Goal: Task Accomplishment & Management: Manage account settings

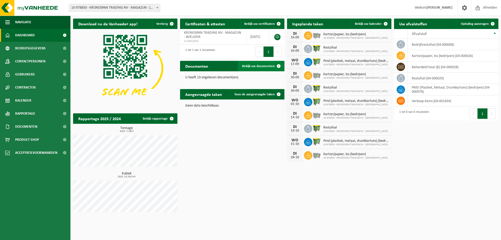
click at [256, 67] on span "Bekijk uw documenten" at bounding box center [258, 65] width 33 height 3
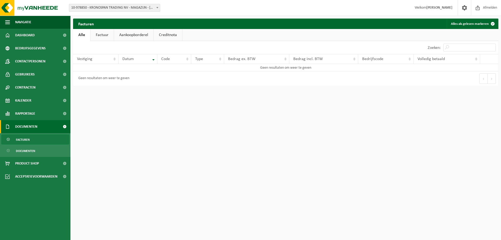
click at [106, 33] on link "Factuur" at bounding box center [102, 35] width 23 height 12
click at [38, 98] on link "Kalender" at bounding box center [35, 100] width 70 height 13
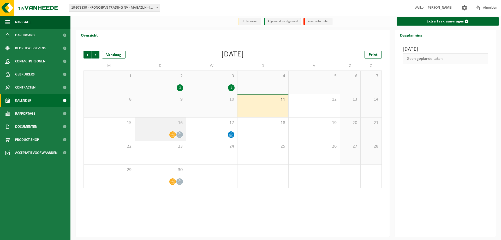
click at [170, 135] on icon at bounding box center [172, 134] width 4 height 4
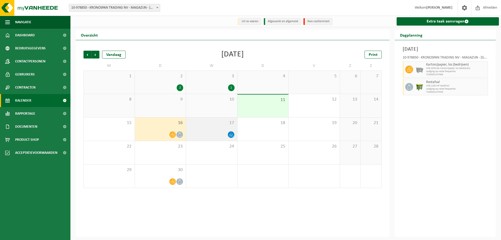
click at [210, 125] on span "17" at bounding box center [212, 123] width 46 height 6
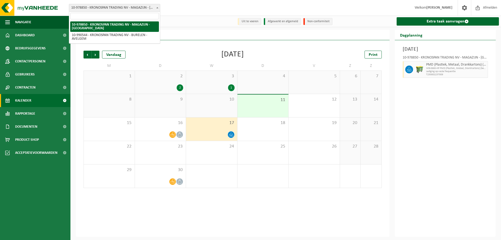
click at [135, 8] on span "10-978850 - KRONOSPAN TRADING NV - MAGAZIJN - [GEOGRAPHIC_DATA]" at bounding box center [114, 7] width 91 height 7
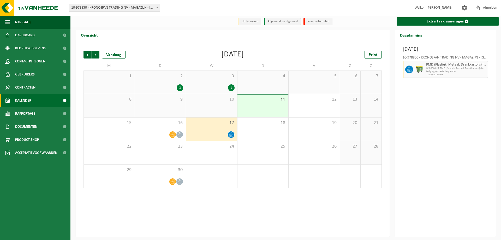
click at [202, 204] on div "Vorige Volgende Vandaag September 2025 Print M D W D V Z Z 1 2 2 3 1 4 5 6 7 8 …" at bounding box center [233, 138] width 314 height 196
click at [250, 229] on div "Vorige Volgende Vandaag September 2025 Print M D W D V Z Z 1 2 2 3 1 4 5 6 7 8 …" at bounding box center [233, 138] width 314 height 196
click at [453, 22] on link "Extra taak aanvragen" at bounding box center [448, 21] width 103 height 8
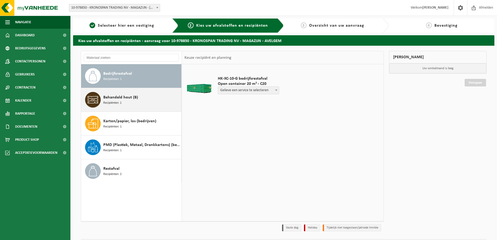
click at [139, 92] on div "Behandeld hout (B) Recipiënten: 1" at bounding box center [141, 100] width 77 height 16
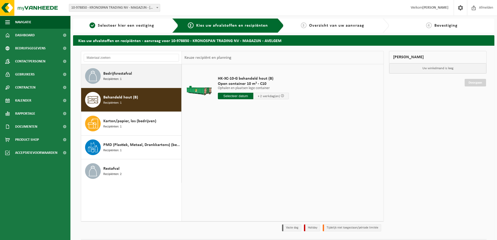
click at [136, 77] on div "Bedrijfsrestafval Recipiënten: 1" at bounding box center [141, 76] width 77 height 16
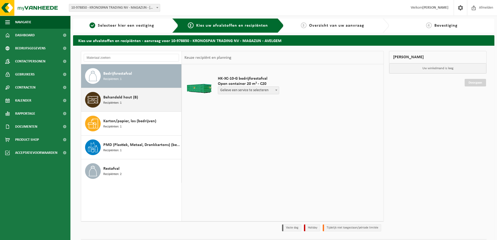
click at [132, 93] on div "Behandeld hout (B) Recipiënten: 1" at bounding box center [141, 100] width 77 height 16
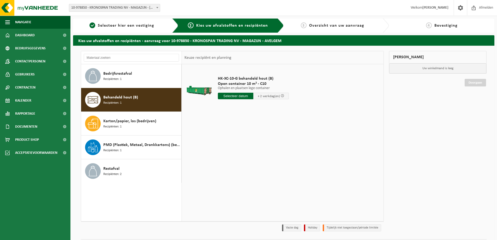
click at [243, 98] on input "text" at bounding box center [235, 96] width 35 height 7
click at [265, 94] on span "+ 2 werkdag(en)" at bounding box center [270, 96] width 35 height 7
click at [235, 93] on input "text" at bounding box center [235, 96] width 35 height 7
click at [243, 98] on input "text" at bounding box center [235, 96] width 35 height 7
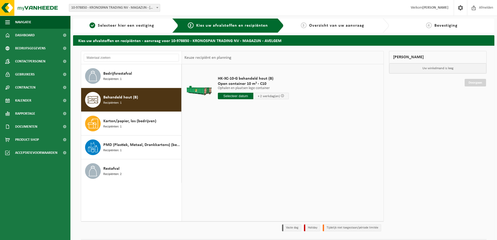
click at [265, 94] on span "+ 2 werkdag(en)" at bounding box center [270, 96] width 35 height 7
click at [235, 93] on input "text" at bounding box center [235, 96] width 35 height 7
click at [243, 98] on input "text" at bounding box center [235, 96] width 35 height 7
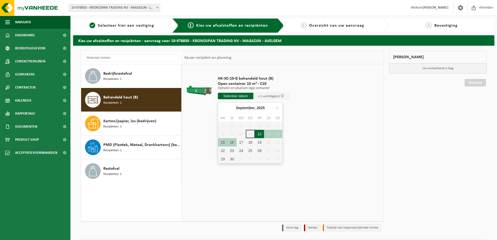
click at [259, 131] on div "12" at bounding box center [259, 134] width 9 height 8
type input "Van 2025-09-12"
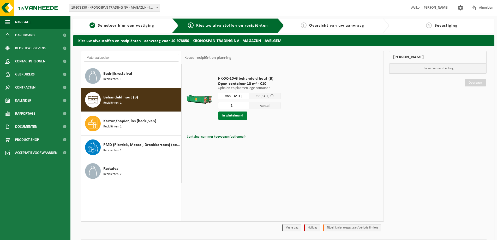
click at [236, 116] on button "In winkelmand" at bounding box center [232, 115] width 29 height 8
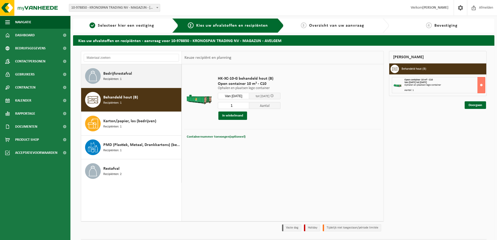
click at [152, 74] on div "Bedrijfsrestafval Recipiënten: 1" at bounding box center [141, 76] width 77 height 16
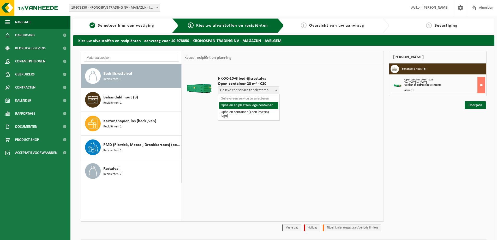
click at [265, 91] on span "Gelieve een service te selecteren" at bounding box center [248, 90] width 61 height 7
click at [316, 105] on td "HK-XC-10-G bedrijfsrestafval Open container 20 m³ - C20 Gelieve een service te …" at bounding box center [297, 86] width 167 height 39
click at [260, 88] on span "Gelieve een service te selecteren" at bounding box center [248, 90] width 61 height 7
click at [26, 104] on span "Kalender" at bounding box center [23, 100] width 16 height 13
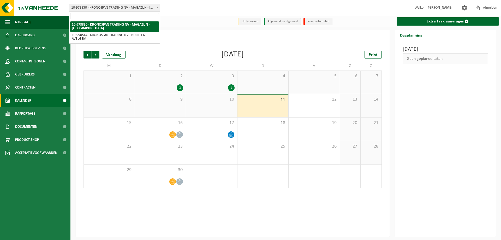
click at [99, 7] on span "10-978850 - KRONOSPAN TRADING NV - MAGAZIJN - [GEOGRAPHIC_DATA]" at bounding box center [114, 7] width 91 height 7
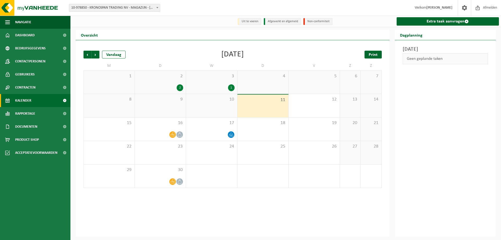
click at [377, 57] on span "Print" at bounding box center [373, 55] width 9 height 4
click at [93, 54] on span "Volgende" at bounding box center [96, 55] width 8 height 8
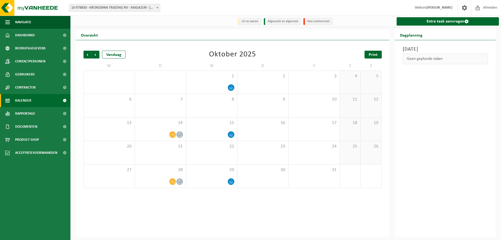
click at [373, 57] on span "Print" at bounding box center [373, 55] width 9 height 4
click at [184, 27] on div "Uit te voeren Afgewerkt en afgemeld Non-conformiteit Extra taak aanvragen" at bounding box center [285, 21] width 430 height 11
click at [471, 142] on div "Donderdag 11 september 2025 Geen geplande taken" at bounding box center [445, 138] width 101 height 196
click at [32, 35] on span "Dashboard" at bounding box center [25, 35] width 20 height 13
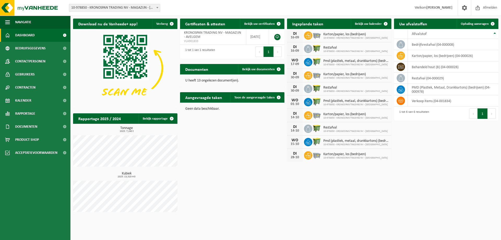
click at [222, 186] on div "Download nu de Vanheede+ app! Verberg Certificaten & attesten Bekijk uw certifi…" at bounding box center [286, 116] width 428 height 201
click at [32, 85] on span "Contracten" at bounding box center [25, 87] width 20 height 13
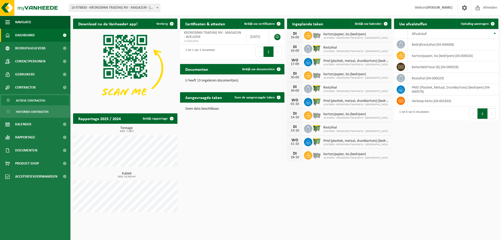
click at [38, 101] on span "Actieve contracten" at bounding box center [30, 100] width 29 height 10
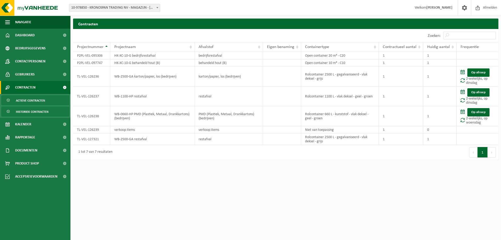
click at [34, 112] on span "Historiek contracten" at bounding box center [32, 112] width 33 height 10
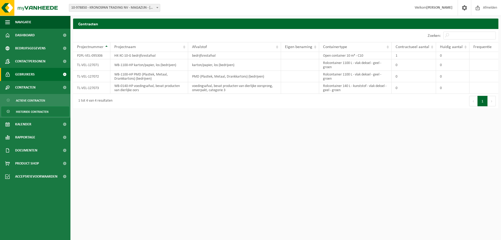
click at [28, 76] on span "Gebruikers" at bounding box center [25, 74] width 20 height 13
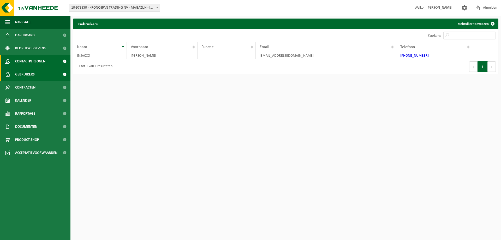
click at [29, 63] on span "Contactpersonen" at bounding box center [30, 61] width 30 height 13
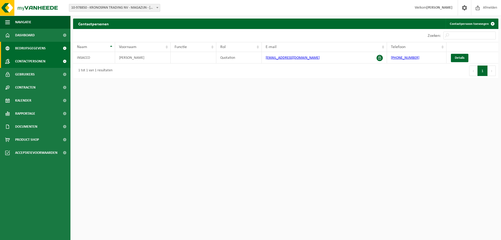
click at [28, 52] on span "Bedrijfsgegevens" at bounding box center [30, 48] width 31 height 13
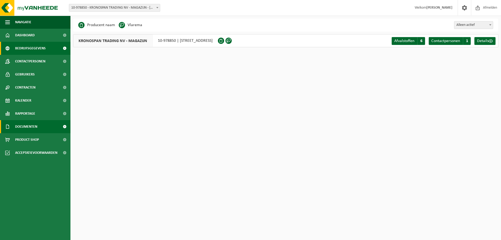
click at [27, 131] on span "Documenten" at bounding box center [26, 126] width 22 height 13
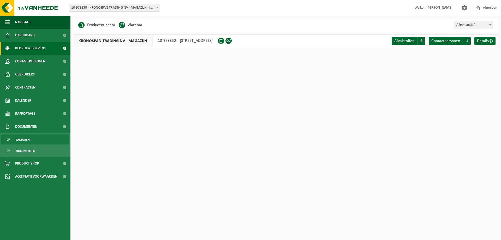
click at [26, 139] on span "Facturen" at bounding box center [23, 140] width 14 height 10
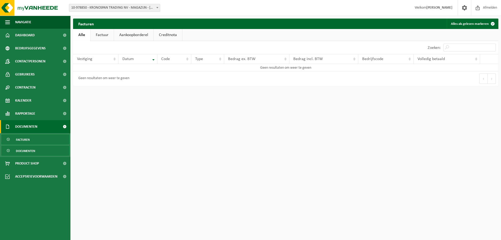
click at [30, 148] on span "Documenten" at bounding box center [25, 151] width 19 height 10
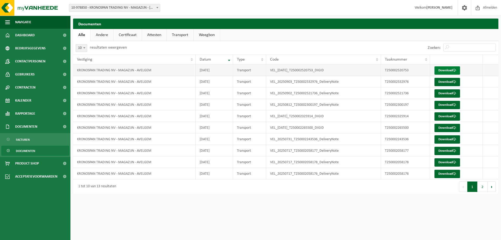
click at [445, 70] on link "Download" at bounding box center [447, 70] width 26 height 8
click at [38, 31] on link "Dashboard" at bounding box center [35, 35] width 70 height 13
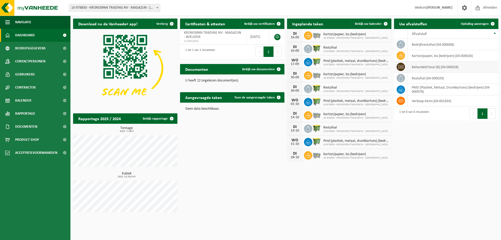
click at [439, 66] on td "behandeld hout (B) (04-000028)" at bounding box center [453, 66] width 91 height 11
click at [398, 67] on icon at bounding box center [400, 66] width 5 height 5
click at [427, 70] on td "behandeld hout (B) (04-000028)" at bounding box center [453, 66] width 91 height 11
click at [22, 123] on span "Documenten" at bounding box center [26, 126] width 22 height 13
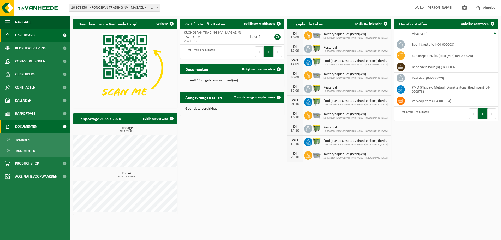
click at [22, 123] on span "Documenten" at bounding box center [26, 126] width 22 height 13
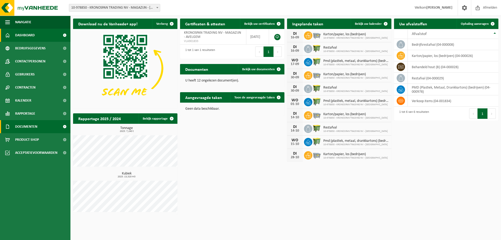
click at [22, 123] on span "Documenten" at bounding box center [26, 126] width 22 height 13
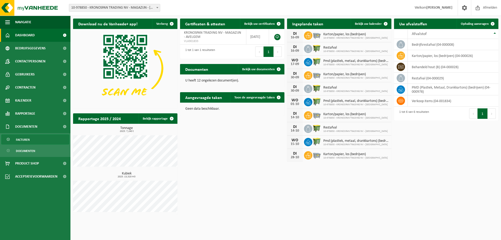
click at [23, 139] on span "Facturen" at bounding box center [23, 140] width 14 height 10
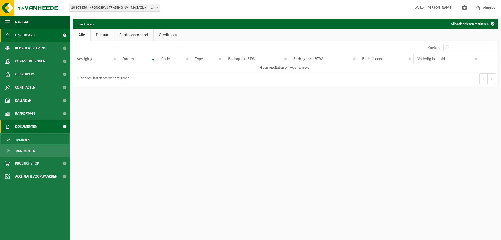
click at [26, 32] on span "Dashboard" at bounding box center [25, 35] width 20 height 13
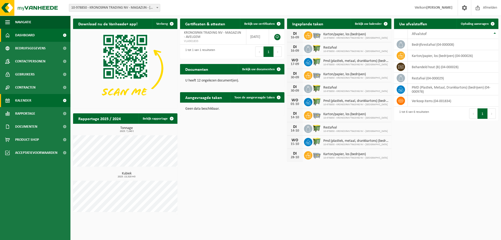
click at [23, 100] on span "Kalender" at bounding box center [23, 100] width 16 height 13
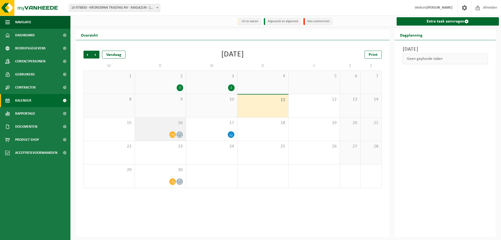
click at [181, 134] on icon at bounding box center [179, 134] width 4 height 4
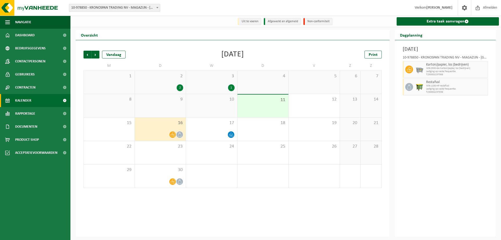
click at [181, 134] on icon at bounding box center [179, 134] width 4 height 4
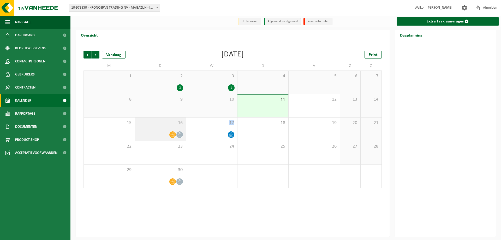
click at [181, 134] on icon at bounding box center [179, 134] width 4 height 4
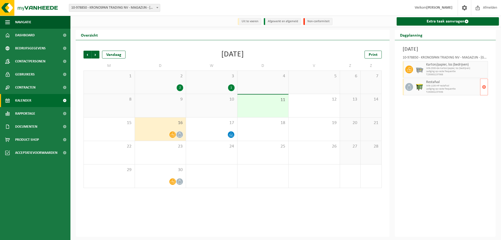
click at [436, 90] on span "Lediging op vaste frequentie" at bounding box center [452, 88] width 53 height 3
click at [407, 87] on icon at bounding box center [409, 87] width 5 height 5
click at [441, 88] on span "Lediging op vaste frequentie" at bounding box center [452, 88] width 53 height 3
click at [464, 87] on span "WB-1100-HP restafval" at bounding box center [452, 85] width 53 height 3
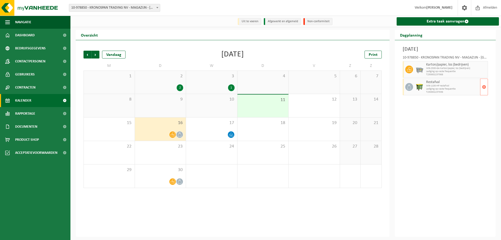
click at [464, 87] on span "WB-1100-HP restafval" at bounding box center [452, 85] width 53 height 3
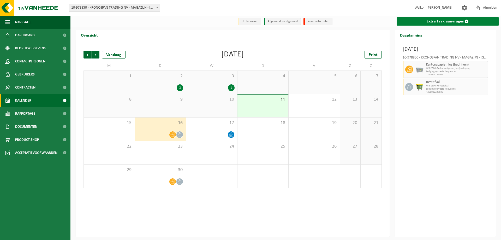
click at [432, 19] on link "Extra taak aanvragen" at bounding box center [448, 21] width 103 height 8
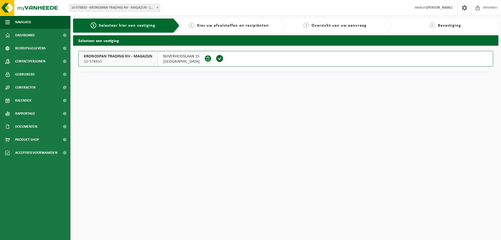
click at [114, 57] on span "KRONOSPAN TRADING NV - MAGAZIJN" at bounding box center [118, 56] width 69 height 5
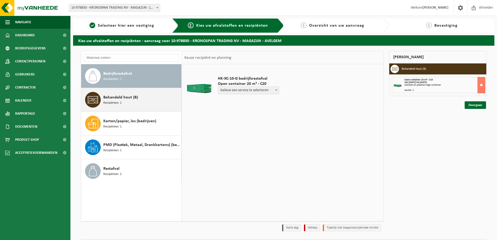
click at [118, 105] on span "Recipiënten: 1" at bounding box center [112, 102] width 18 height 5
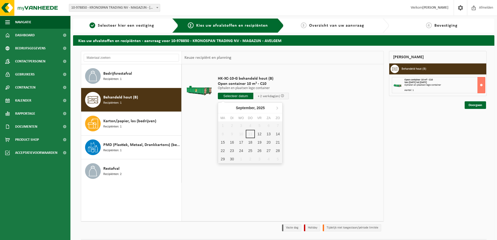
click at [240, 94] on input "text" at bounding box center [235, 96] width 35 height 7
click at [259, 136] on div "12" at bounding box center [259, 134] width 9 height 8
type input "Van [DATE]"
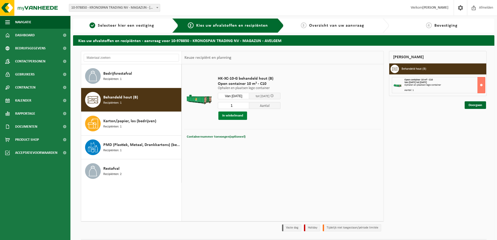
click at [228, 117] on button "In winkelmand" at bounding box center [232, 115] width 29 height 8
click at [474, 106] on link "Doorgaan" at bounding box center [475, 105] width 21 height 8
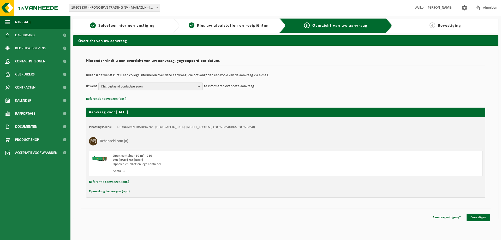
click at [163, 87] on span "Kies bestaand contactpersoon" at bounding box center [148, 87] width 94 height 8
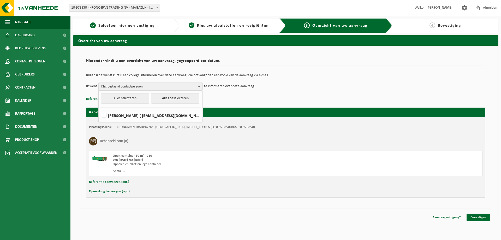
click at [334, 68] on div "Hieronder vindt u een overzicht van uw aanvraag, gegroepeerd per datum. Indien …" at bounding box center [285, 79] width 399 height 46
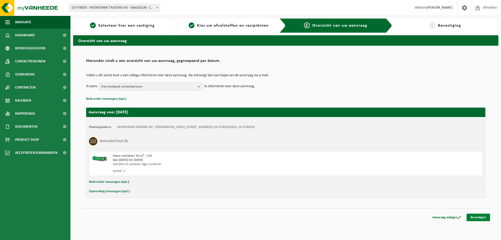
click at [477, 215] on link "Bevestigen" at bounding box center [477, 217] width 23 height 8
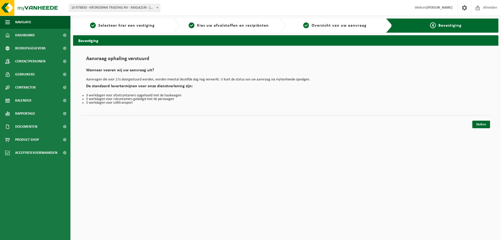
click at [129, 161] on html "Vestiging: 10-978850 - KRONOSPAN TRADING NV - MAGAZIJN - AVELGEM 10-990544 - KR…" at bounding box center [250, 120] width 501 height 240
click at [21, 33] on span "Dashboard" at bounding box center [25, 35] width 20 height 13
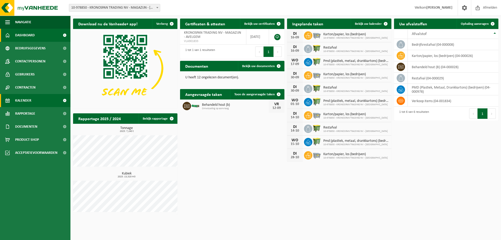
click at [19, 100] on span "Kalender" at bounding box center [23, 100] width 16 height 13
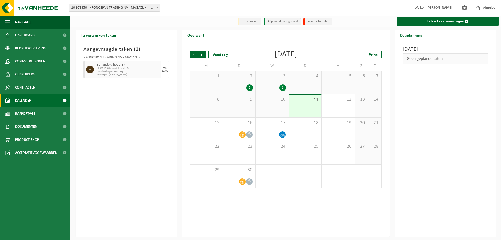
click at [124, 69] on span "HK-XC-10-G behandeld hout (B)" at bounding box center [128, 68] width 63 height 3
click at [488, 9] on span "Afmelden" at bounding box center [490, 7] width 17 height 15
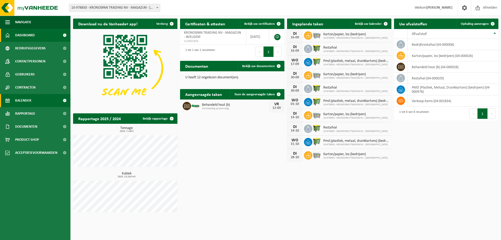
click at [28, 97] on span "Kalender" at bounding box center [23, 100] width 16 height 13
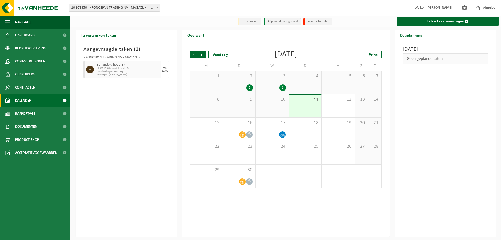
click at [123, 6] on span "10-978850 - KRONOSPAN TRADING NV - MAGAZIJN - [GEOGRAPHIC_DATA]" at bounding box center [114, 7] width 91 height 7
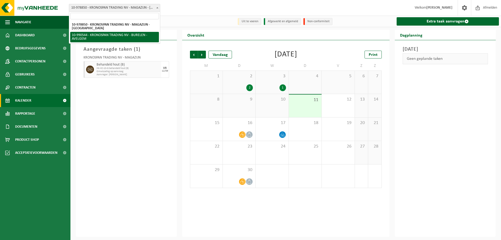
select select "169185"
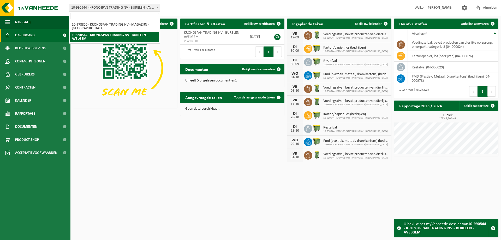
click at [139, 8] on span "10-990544 - KRONOSPAN TRADING NV - BURELEN - AVELGEM" at bounding box center [114, 7] width 91 height 7
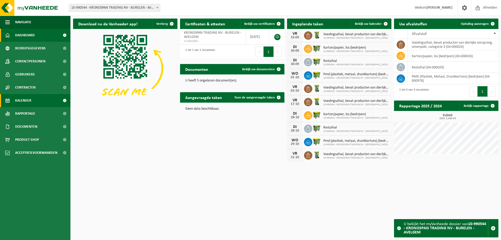
click at [29, 103] on span "Kalender" at bounding box center [23, 100] width 16 height 13
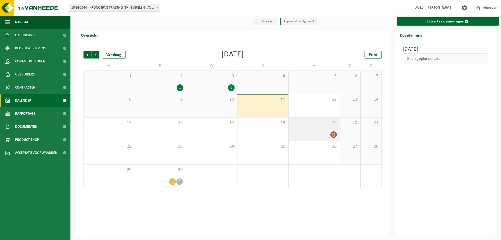
click at [334, 134] on icon at bounding box center [333, 134] width 3 height 4
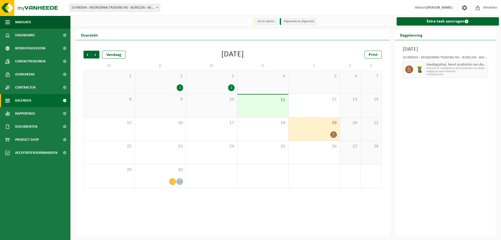
click at [183, 223] on div "Vorige Volgende Vandaag September 2025 Print M D W D V Z Z 1 2 1 3 1 4 5 6 7 8 …" at bounding box center [233, 138] width 314 height 196
click at [370, 53] on span "Print" at bounding box center [373, 55] width 9 height 4
click at [94, 55] on span "Volgende" at bounding box center [96, 55] width 8 height 8
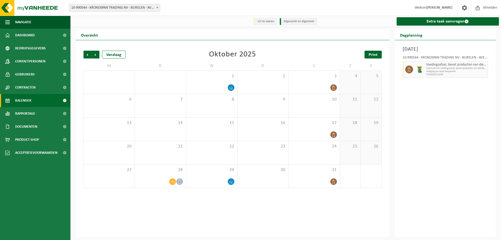
click at [369, 57] on link "Print" at bounding box center [372, 55] width 17 height 8
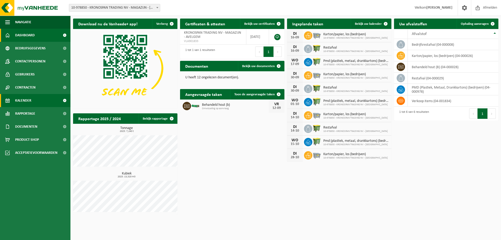
click at [24, 102] on span "Kalender" at bounding box center [23, 100] width 16 height 13
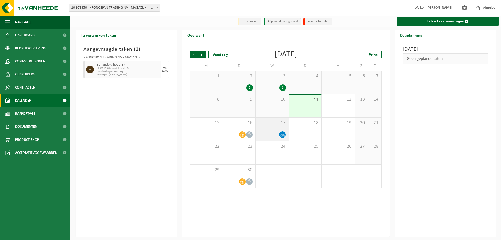
click at [281, 135] on icon at bounding box center [282, 134] width 4 height 4
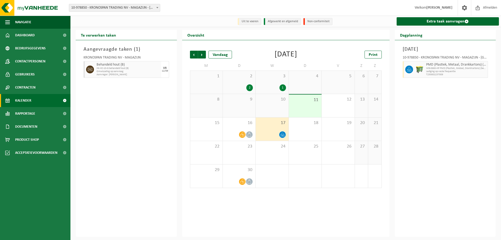
click at [281, 135] on icon at bounding box center [282, 134] width 4 height 4
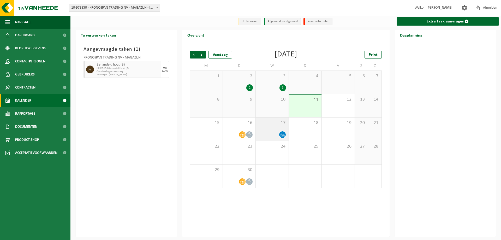
click at [281, 135] on icon at bounding box center [282, 134] width 4 height 4
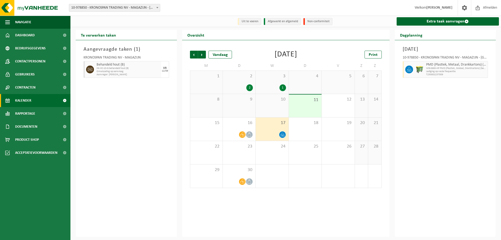
click at [25, 101] on span "Kalender" at bounding box center [23, 100] width 16 height 13
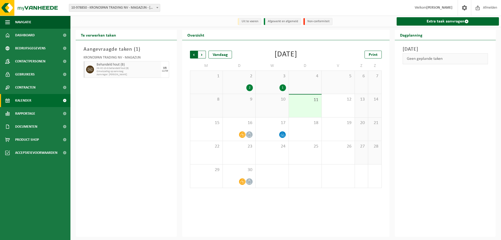
click at [201, 57] on span "Volgende" at bounding box center [202, 55] width 8 height 8
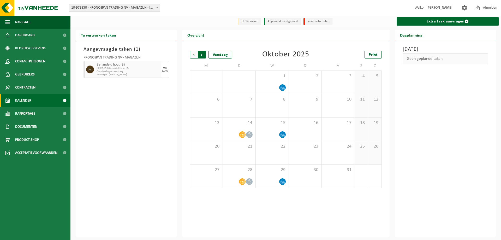
click at [192, 52] on span "Vorige" at bounding box center [194, 55] width 8 height 8
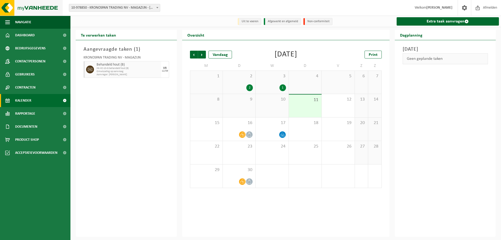
click at [35, 11] on img at bounding box center [31, 8] width 63 height 16
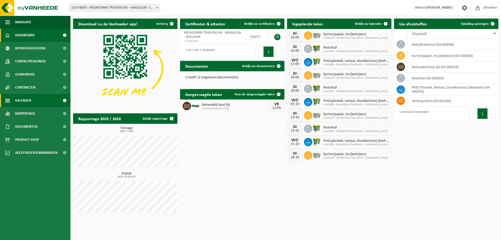
click at [29, 100] on span "Kalender" at bounding box center [23, 100] width 16 height 13
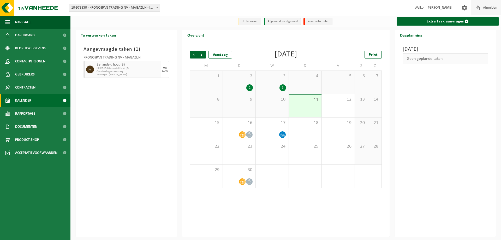
click at [484, 10] on span "Afmelden" at bounding box center [490, 7] width 17 height 15
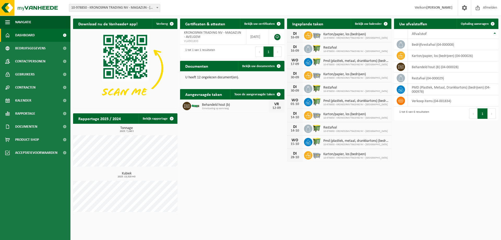
click at [236, 100] on div "Behandeld hout (b) Omwisseling op aanvraag [DATE]" at bounding box center [232, 105] width 104 height 13
click at [409, 99] on td "verkoop items (04-001834)" at bounding box center [453, 100] width 91 height 11
click at [399, 103] on icon at bounding box center [400, 100] width 5 height 5
click at [438, 183] on div "Download nu de Vanheede+ app! Verberg Certificaten & attesten Bekijk uw certifi…" at bounding box center [286, 116] width 428 height 201
click at [371, 24] on span "Bekijk uw kalender" at bounding box center [368, 23] width 27 height 3
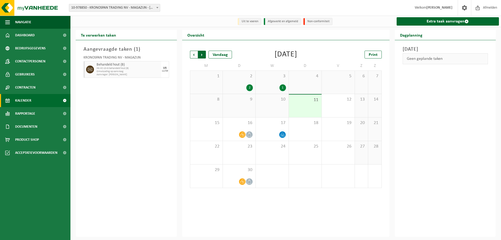
click at [196, 57] on span "Vorige" at bounding box center [194, 55] width 8 height 8
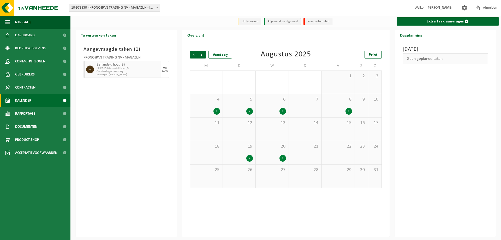
click at [284, 111] on div "1" at bounding box center [282, 111] width 7 height 7
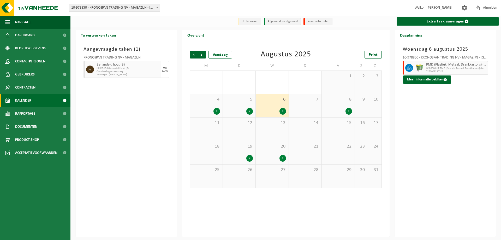
click at [284, 111] on div "1" at bounding box center [282, 111] width 7 height 7
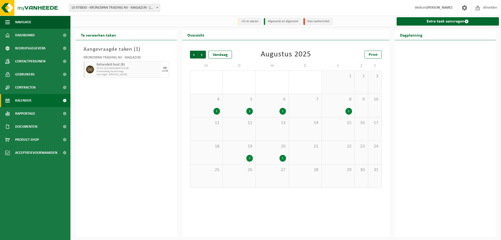
click at [284, 111] on div "1" at bounding box center [282, 111] width 7 height 7
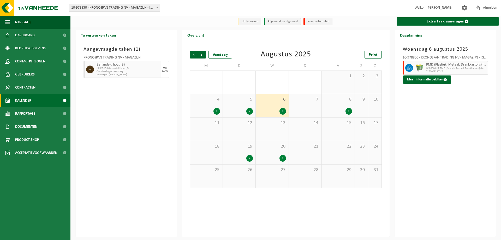
click at [281, 158] on div "1" at bounding box center [282, 158] width 7 height 7
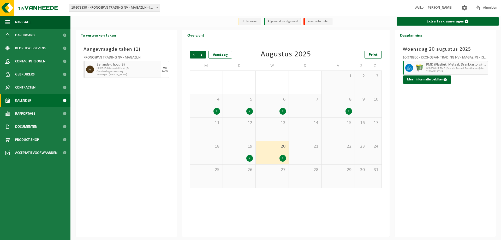
click at [249, 112] on div "2" at bounding box center [249, 111] width 7 height 7
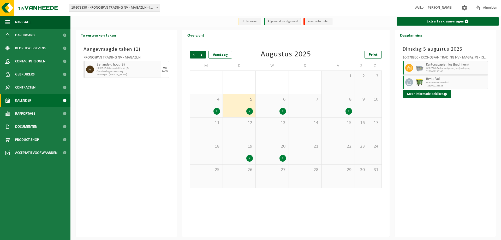
click at [282, 157] on div "1" at bounding box center [282, 158] width 7 height 7
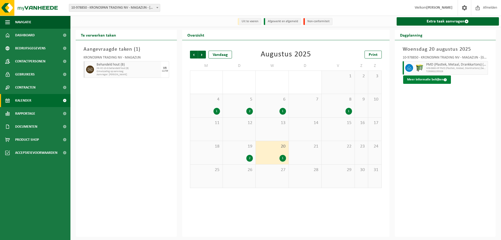
click at [410, 79] on button "Meer informatie bekijken" at bounding box center [427, 79] width 48 height 8
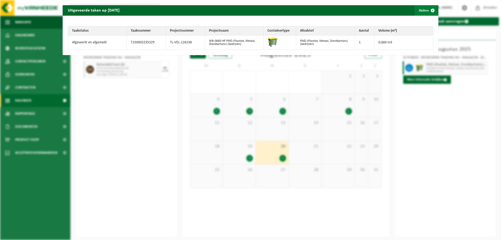
click at [422, 10] on button "Sluiten" at bounding box center [426, 10] width 23 height 10
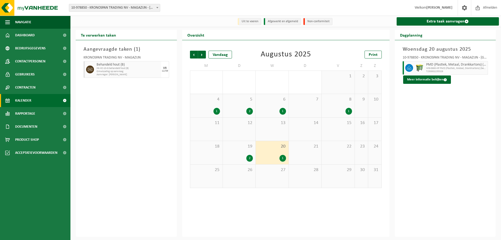
click at [280, 112] on div "1" at bounding box center [282, 111] width 7 height 7
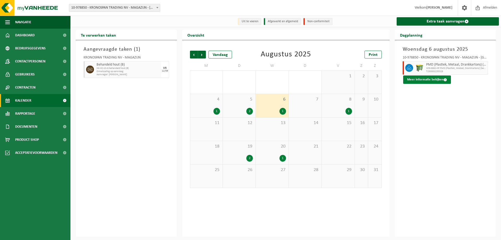
click at [419, 79] on button "Meer informatie bekijken" at bounding box center [427, 79] width 48 height 8
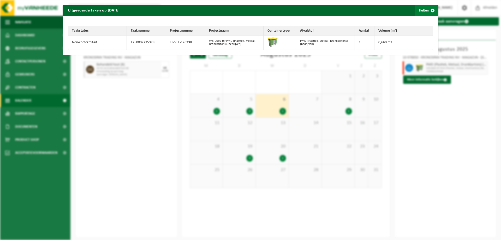
click at [427, 13] on span "button" at bounding box center [432, 10] width 10 height 10
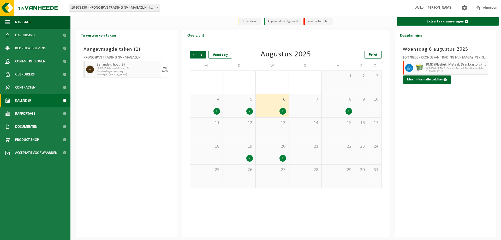
click at [440, 97] on div "Woensdag 6 augustus 2025 10-978850 - KRONOSPAN TRADING NV - MAGAZIJN - AVELGEM …" at bounding box center [445, 138] width 101 height 196
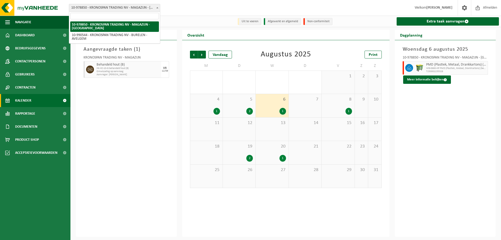
click at [146, 6] on span "10-978850 - KRONOSPAN TRADING NV - MAGAZIJN - [GEOGRAPHIC_DATA]" at bounding box center [114, 7] width 91 height 7
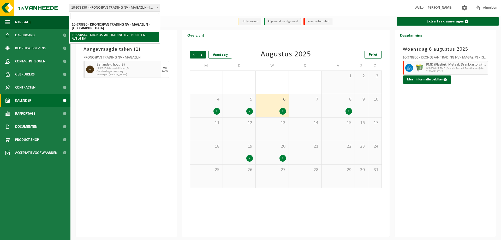
select select "169185"
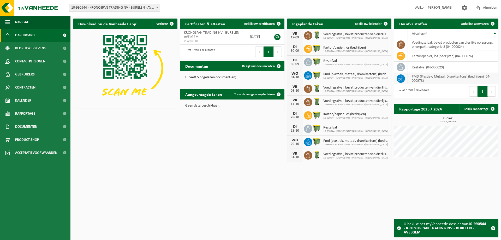
click at [424, 75] on td "PMD (Plastiek, Metaal, Drankkartons) (bedrijven) (04-000978)" at bounding box center [453, 78] width 91 height 11
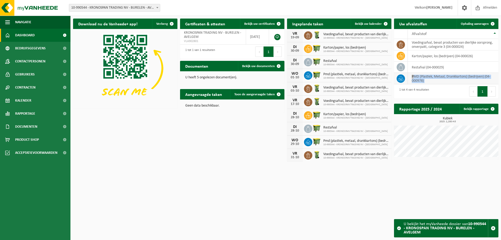
click at [424, 75] on td "PMD (Plastiek, Metaal, Drankkartons) (bedrijven) (04-000978)" at bounding box center [453, 78] width 91 height 11
click at [438, 83] on td "PMD (Plastiek, Metaal, Drankkartons) (bedrijven) (04-000978)" at bounding box center [453, 78] width 91 height 11
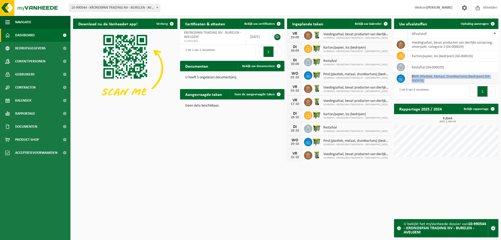
click at [438, 83] on td "PMD (Plastiek, Metaal, Drankkartons) (bedrijven) (04-000978)" at bounding box center [453, 78] width 91 height 11
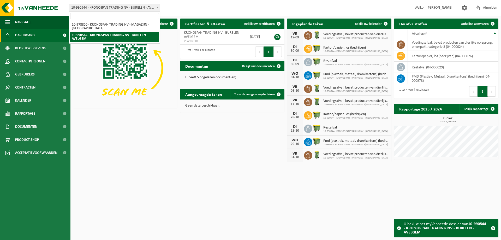
click at [110, 8] on span "10-990544 - KRONOSPAN TRADING NV - BURELEN - AVELGEM" at bounding box center [114, 7] width 91 height 7
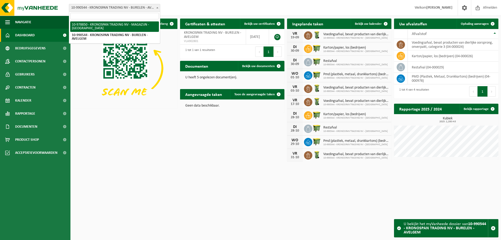
select select "160345"
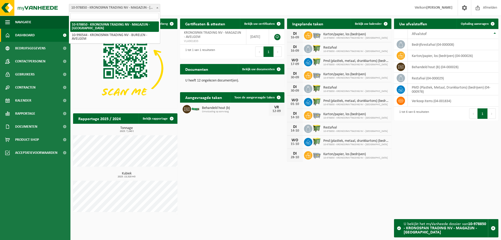
click at [129, 9] on span "10-978850 - KRONOSPAN TRADING NV - MAGAZIJN - [GEOGRAPHIC_DATA]" at bounding box center [114, 7] width 91 height 7
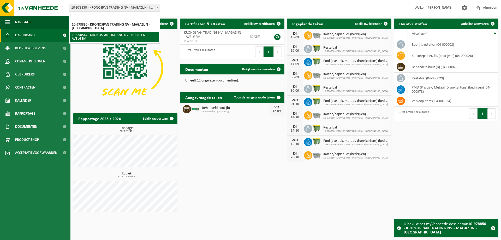
select select "169185"
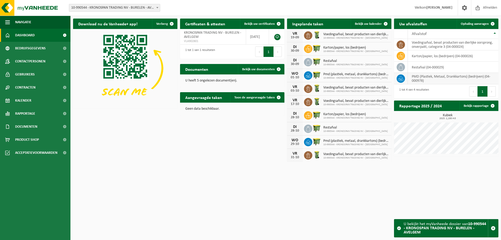
click at [424, 79] on td "PMD (Plastiek, Metaal, Drankkartons) (bedrijven) (04-000978)" at bounding box center [453, 78] width 91 height 11
click at [404, 78] on span at bounding box center [401, 78] width 8 height 8
click at [364, 21] on link "Bekijk uw kalender" at bounding box center [371, 24] width 40 height 10
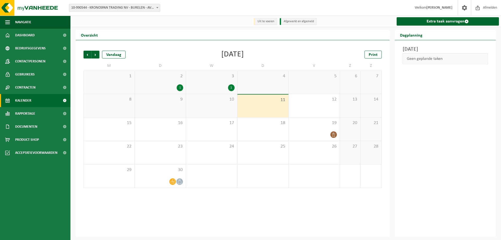
click at [231, 87] on div "1" at bounding box center [231, 87] width 7 height 7
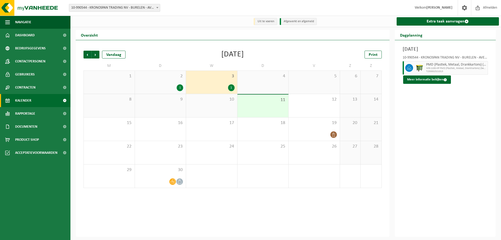
click at [177, 88] on div "1" at bounding box center [180, 87] width 7 height 7
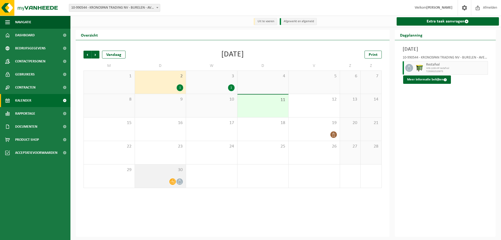
click at [174, 179] on icon at bounding box center [172, 181] width 4 height 4
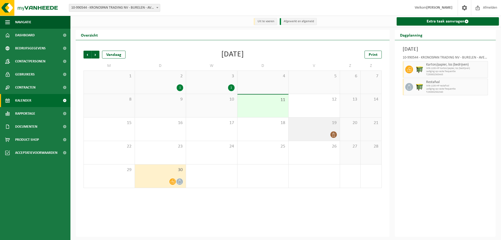
click at [332, 133] on icon at bounding box center [333, 134] width 4 height 4
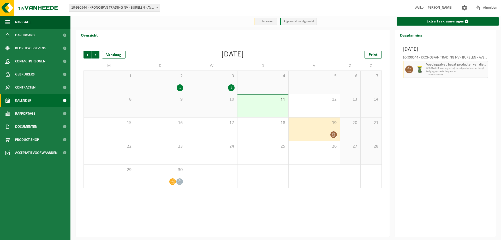
click at [165, 225] on div "Vorige Volgende Vandaag [DATE] Print M D W D V Z Z 1 2 1 3 1 4 5 6 7 8 9 10 11 …" at bounding box center [233, 138] width 314 height 196
click at [177, 88] on div "1" at bounding box center [180, 87] width 7 height 7
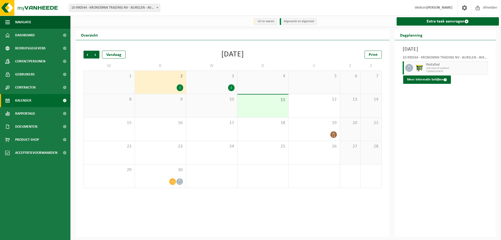
click at [118, 9] on span "10-990544 - KRONOSPAN TRADING NV - BURELEN - AVELGEM" at bounding box center [114, 7] width 91 height 7
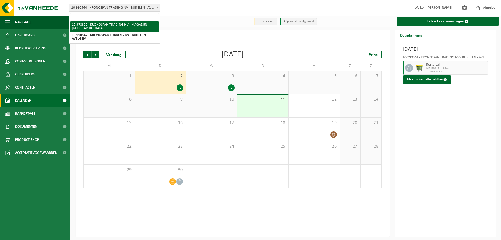
select select "160345"
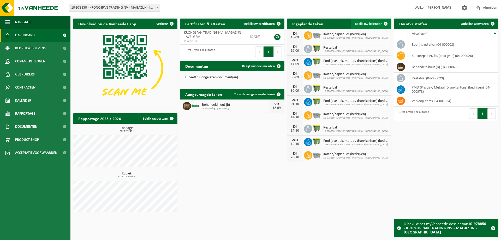
click at [372, 21] on link "Bekijk uw kalender" at bounding box center [371, 24] width 40 height 10
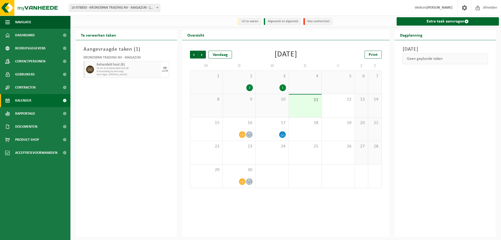
click at [249, 88] on div "2" at bounding box center [249, 87] width 7 height 7
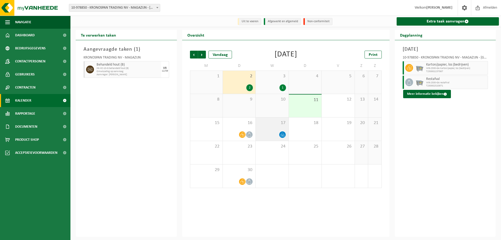
click at [278, 134] on div at bounding box center [271, 134] width 27 height 7
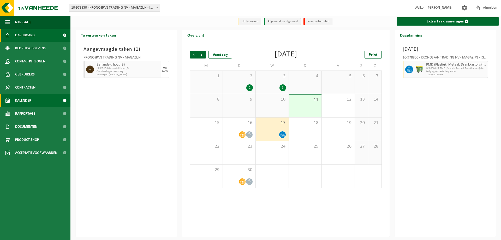
click at [26, 38] on span "Dashboard" at bounding box center [25, 35] width 20 height 13
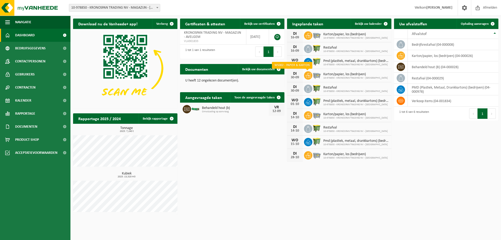
click at [311, 74] on span at bounding box center [308, 75] width 8 height 8
click at [308, 88] on icon at bounding box center [307, 88] width 5 height 5
click at [316, 87] on img at bounding box center [316, 88] width 9 height 9
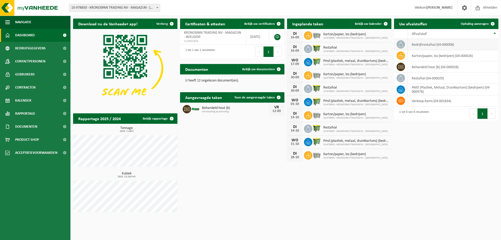
click at [432, 47] on td "bedrijfsrestafval (04-000008)" at bounding box center [453, 44] width 91 height 11
click at [402, 42] on icon at bounding box center [400, 44] width 5 height 5
drag, startPoint x: 402, startPoint y: 42, endPoint x: 429, endPoint y: 32, distance: 28.9
click at [429, 32] on table "Afvalstof bedrijfsrestafval (04-000008) karton/papier, los (bedrijven) (04-0000…" at bounding box center [446, 67] width 104 height 77
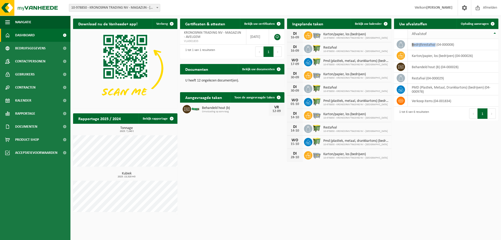
click at [429, 32] on div "Afvalstof" at bounding box center [452, 34] width 80 height 4
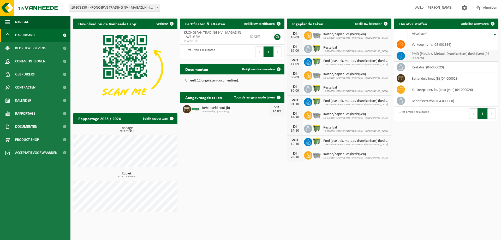
click at [431, 53] on td "PMD (Plastiek, Metaal, Drankkartons) (bedrijven) (04-000978)" at bounding box center [453, 55] width 91 height 11
click at [24, 98] on span "Kalender" at bounding box center [23, 100] width 16 height 13
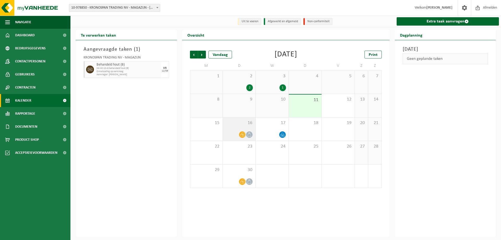
click at [252, 136] on span at bounding box center [249, 134] width 7 height 7
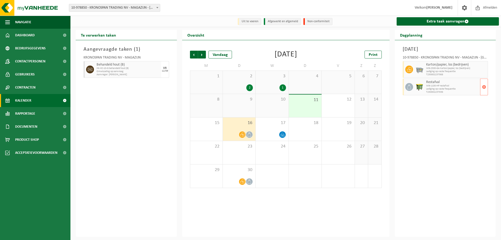
click at [416, 86] on img at bounding box center [420, 87] width 8 height 8
drag, startPoint x: 416, startPoint y: 86, endPoint x: 408, endPoint y: 90, distance: 9.2
click at [408, 90] on div "Restafval WB-1100-HP restafval Lediging op vaste frequentie T250002237036" at bounding box center [446, 87] width 86 height 17
click at [32, 86] on span "Contracten" at bounding box center [25, 87] width 20 height 13
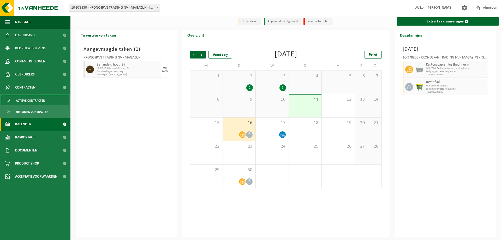
click at [29, 98] on span "Actieve contracten" at bounding box center [30, 100] width 29 height 10
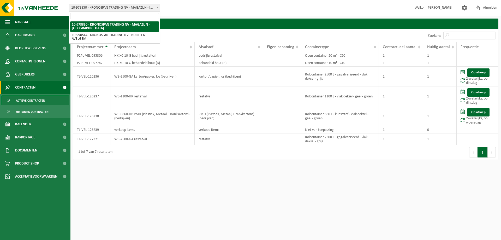
click at [158, 8] on span at bounding box center [157, 7] width 5 height 7
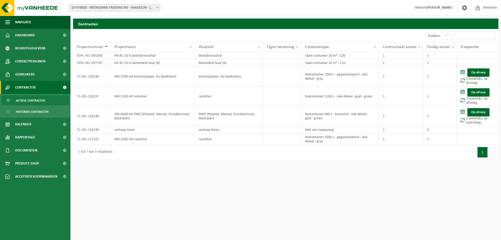
drag, startPoint x: 113, startPoint y: 12, endPoint x: 109, endPoint y: 11, distance: 3.9
click at [109, 11] on div "Vestiging: 10-978850 - KRONOSPAN TRADING NV - MAGAZIJN - AVELGEM 10-990544 - KR…" at bounding box center [250, 8] width 501 height 16
click at [109, 11] on span "10-978850 - KRONOSPAN TRADING NV - MAGAZIJN - [GEOGRAPHIC_DATA]" at bounding box center [114, 7] width 91 height 7
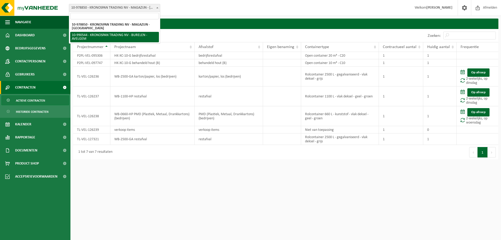
select select "169185"
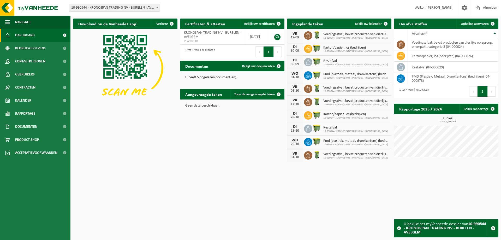
click at [412, 26] on h2 "Uw afvalstoffen" at bounding box center [413, 24] width 38 height 10
click at [25, 85] on span "Contracten" at bounding box center [25, 87] width 20 height 13
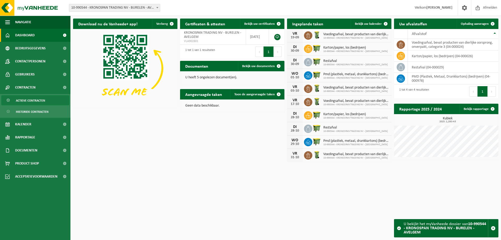
click at [24, 98] on span "Actieve contracten" at bounding box center [30, 100] width 29 height 10
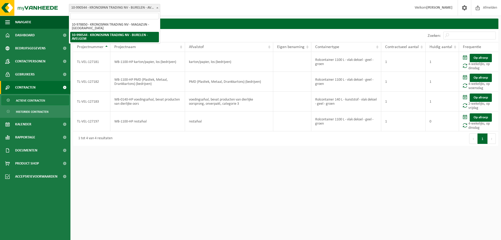
click at [103, 9] on span "10-990544 - KRONOSPAN TRADING NV - BURELEN - AVELGEM" at bounding box center [114, 7] width 91 height 7
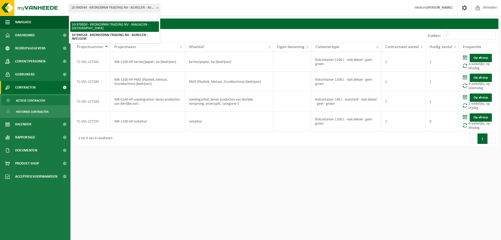
select select "160345"
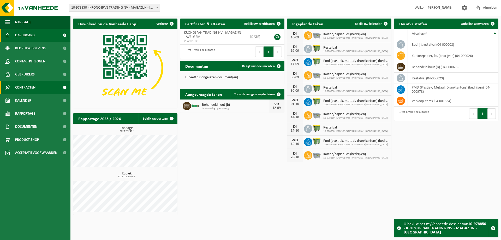
click at [31, 83] on span "Contracten" at bounding box center [25, 87] width 20 height 13
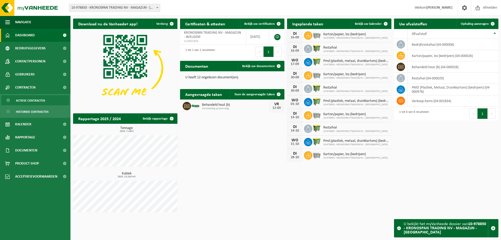
click at [27, 102] on span "Actieve contracten" at bounding box center [30, 100] width 29 height 10
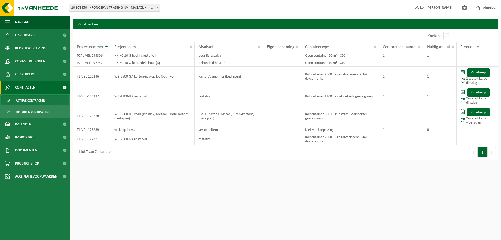
click at [107, 46] on th "Projectnummer" at bounding box center [91, 47] width 37 height 10
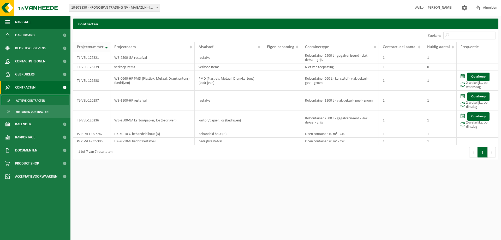
click at [107, 46] on th "Projectnummer" at bounding box center [91, 47] width 37 height 10
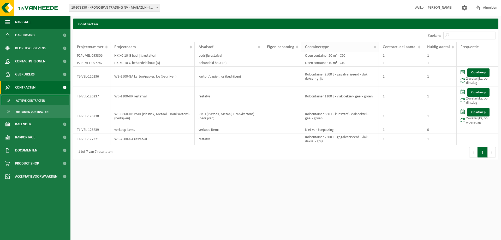
click at [376, 44] on th "Containertype" at bounding box center [340, 47] width 78 height 10
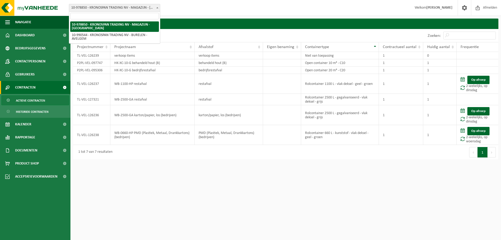
click at [126, 10] on span "10-978850 - KRONOSPAN TRADING NV - MAGAZIJN - [GEOGRAPHIC_DATA]" at bounding box center [114, 7] width 91 height 7
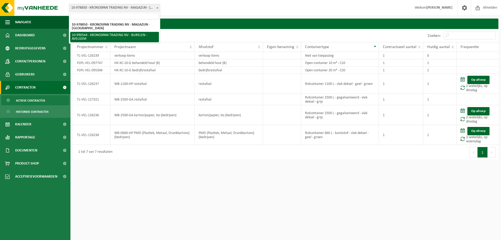
select select "169185"
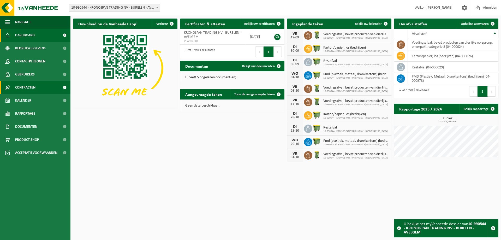
click at [28, 88] on span "Contracten" at bounding box center [25, 87] width 20 height 13
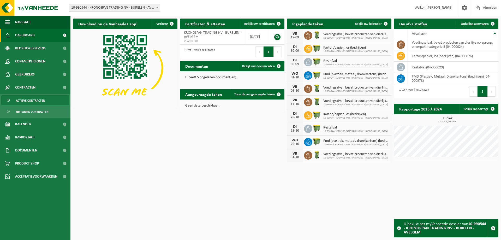
click at [29, 100] on span "Actieve contracten" at bounding box center [30, 100] width 29 height 10
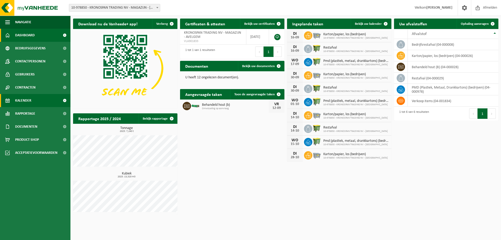
click at [24, 102] on span "Kalender" at bounding box center [23, 100] width 16 height 13
